Goal: Find specific page/section

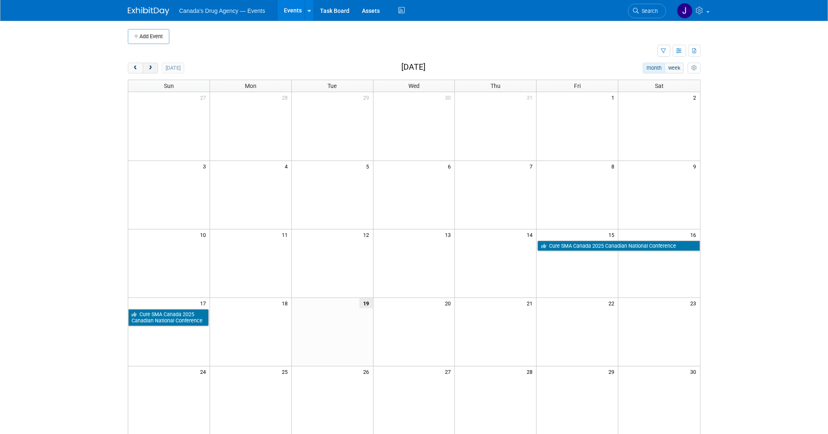
click at [149, 67] on span "next" at bounding box center [150, 68] width 6 height 5
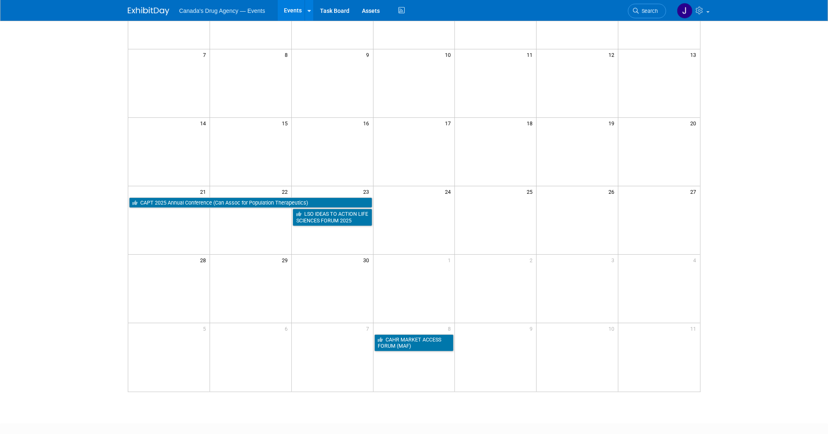
scroll to position [114, 0]
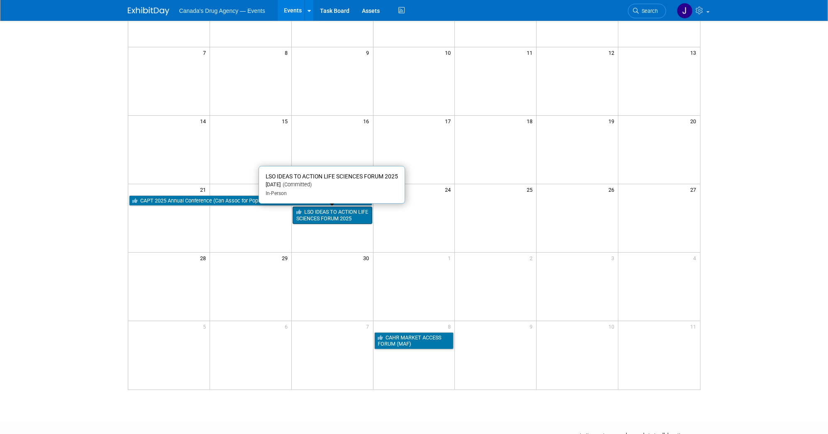
click at [367, 211] on link "LSO IDEAS TO ACTION LIFE SCIENCES FORUM 2025" at bounding box center [333, 215] width 80 height 17
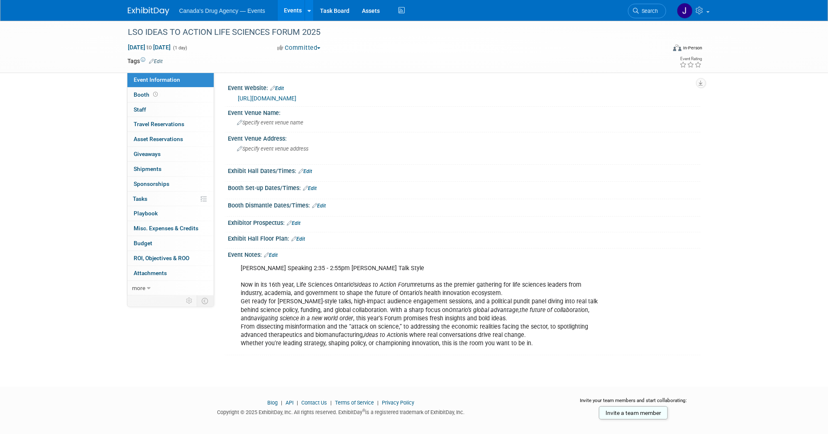
click at [286, 10] on link "Events" at bounding box center [293, 10] width 30 height 21
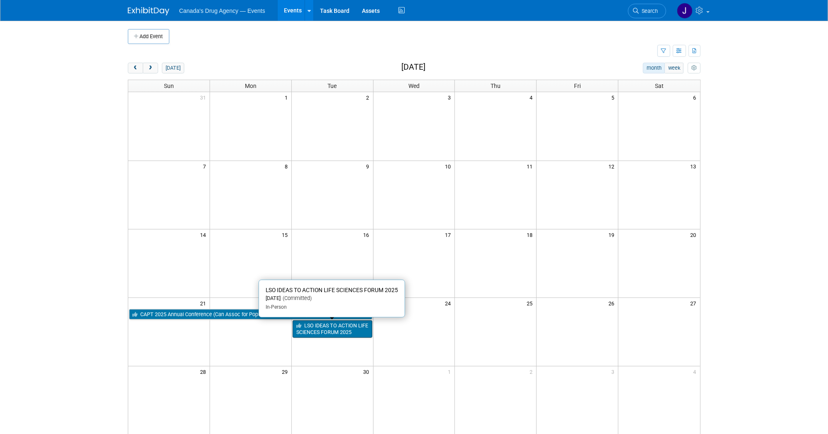
click at [334, 332] on link "LSO IDEAS TO ACTION LIFE SCIENCES FORUM 2025" at bounding box center [333, 328] width 80 height 17
